Goal: Task Accomplishment & Management: Use online tool/utility

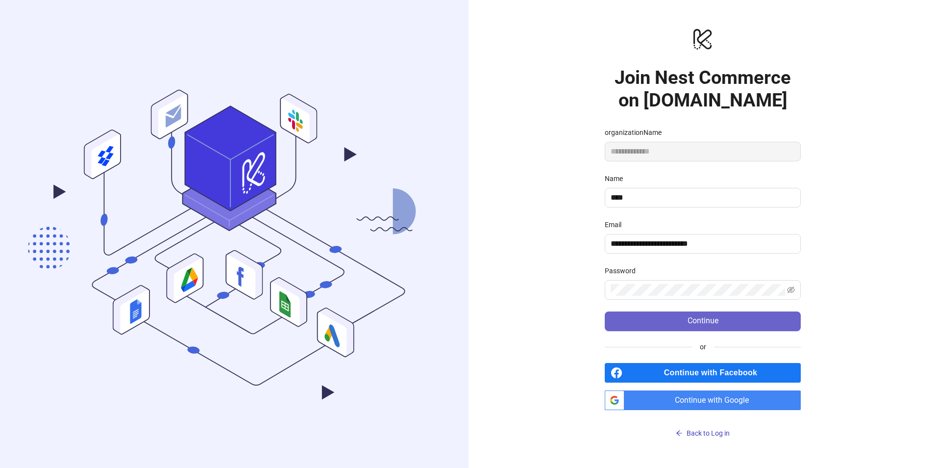
click at [685, 325] on button "Continue" at bounding box center [703, 321] width 196 height 20
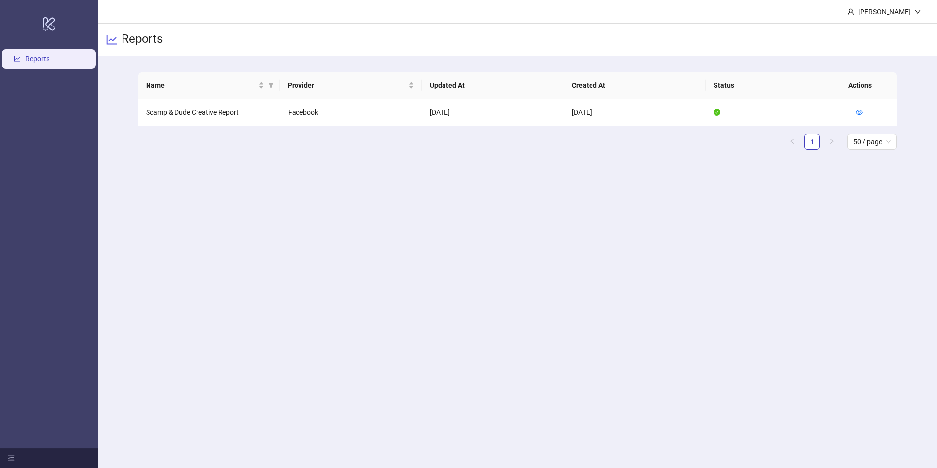
drag, startPoint x: 869, startPoint y: 0, endPoint x: 706, endPoint y: 267, distance: 313.2
click at [697, 280] on main "Anna Reports Name Provider Updated At Created At Status Actions Scamp & Dude Cr…" at bounding box center [517, 234] width 839 height 468
click at [41, 57] on link "Reports" at bounding box center [37, 59] width 24 height 8
click at [37, 60] on link "Reports" at bounding box center [37, 59] width 24 height 8
click at [13, 458] on icon "menu-fold" at bounding box center [11, 458] width 7 height 7
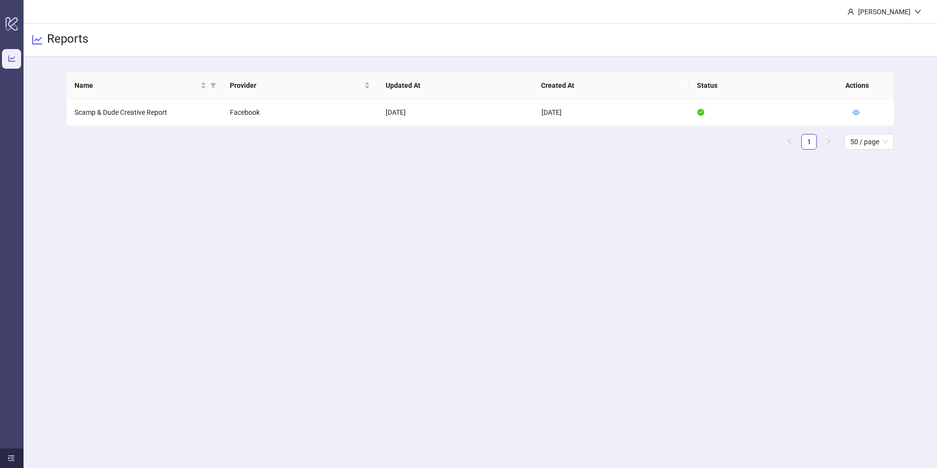
click at [13, 457] on icon "menu-unfold" at bounding box center [11, 458] width 7 height 7
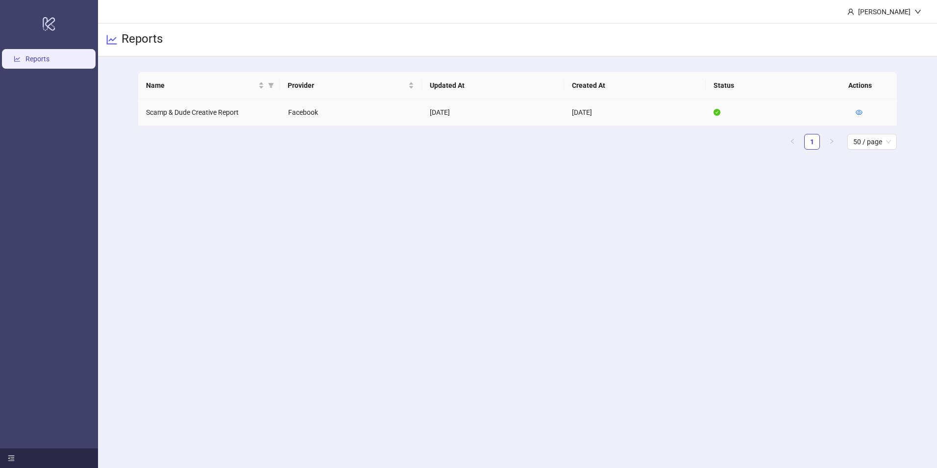
click at [187, 112] on td "Scamp & Dude Creative Report" at bounding box center [209, 112] width 142 height 27
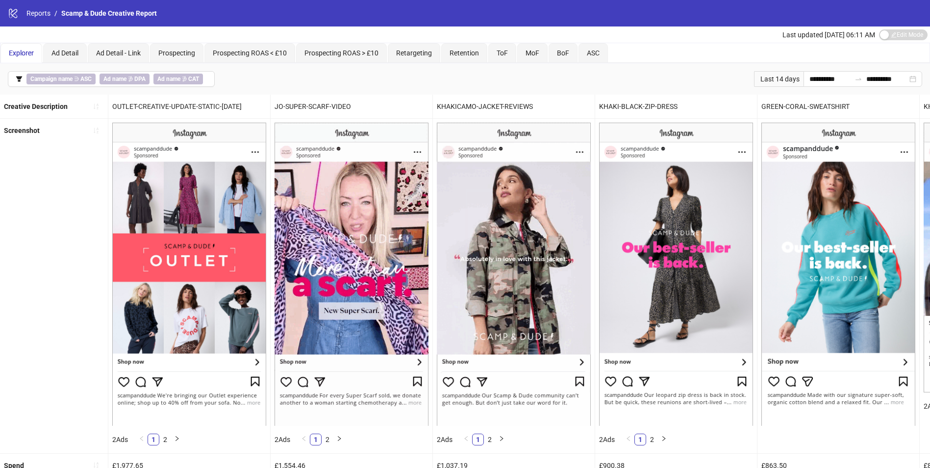
click at [677, 11] on div "logo/logo-mobile Reports / Scamp & Dude Creative Report" at bounding box center [465, 13] width 930 height 26
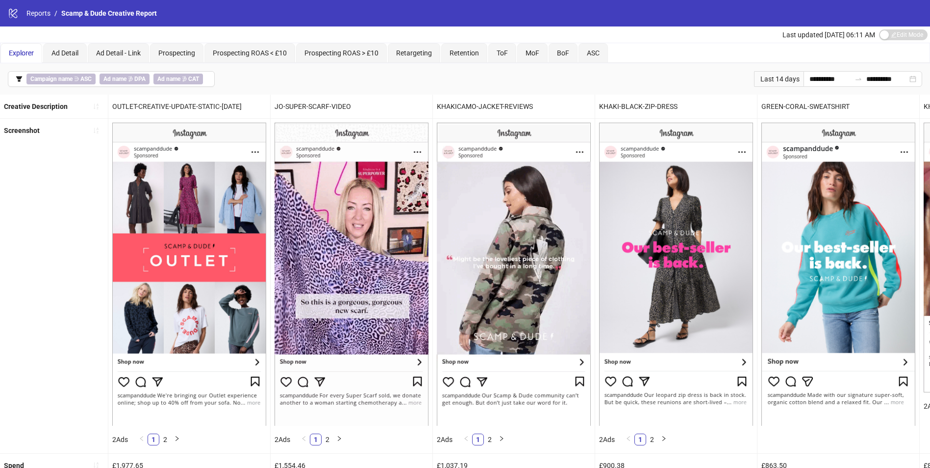
click at [696, 33] on div "Last updated [DATE] 06:11 AM Edit Mode Edit Mode" at bounding box center [465, 34] width 930 height 16
